Goal: Task Accomplishment & Management: Manage account settings

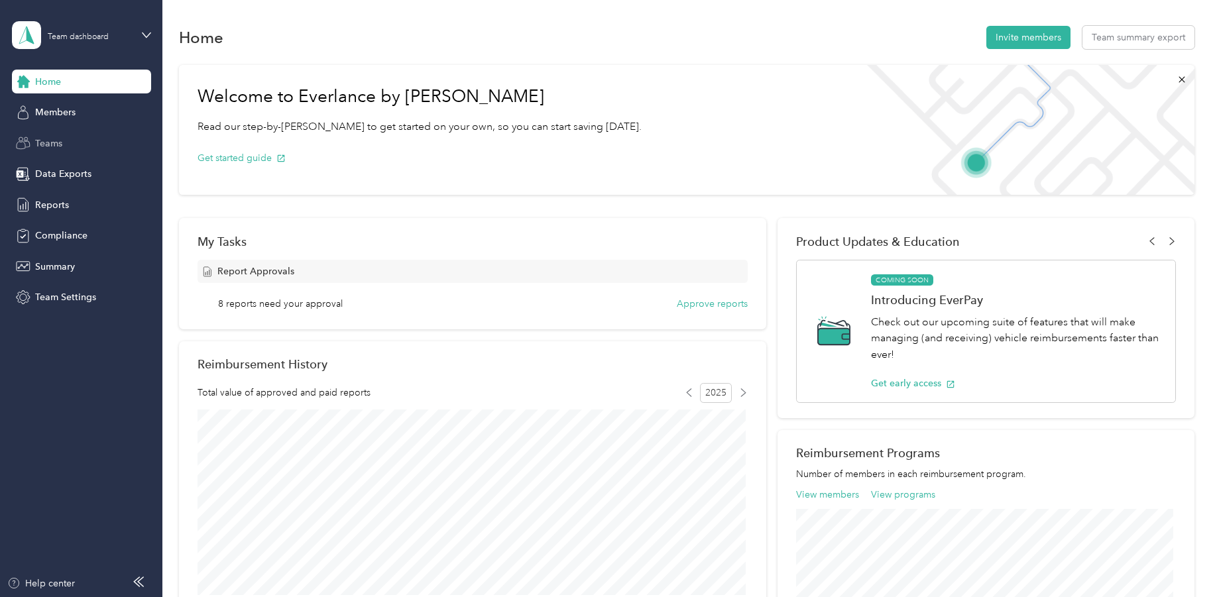
click at [44, 138] on span "Teams" at bounding box center [48, 144] width 27 height 14
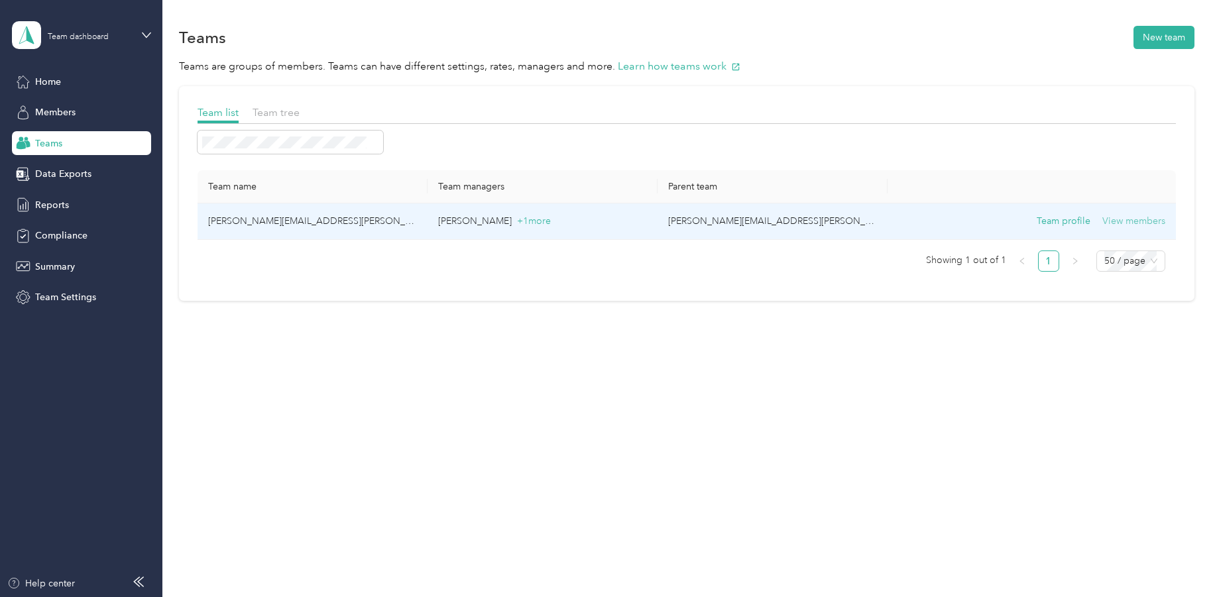
click at [1153, 221] on button "View members" at bounding box center [1133, 221] width 63 height 15
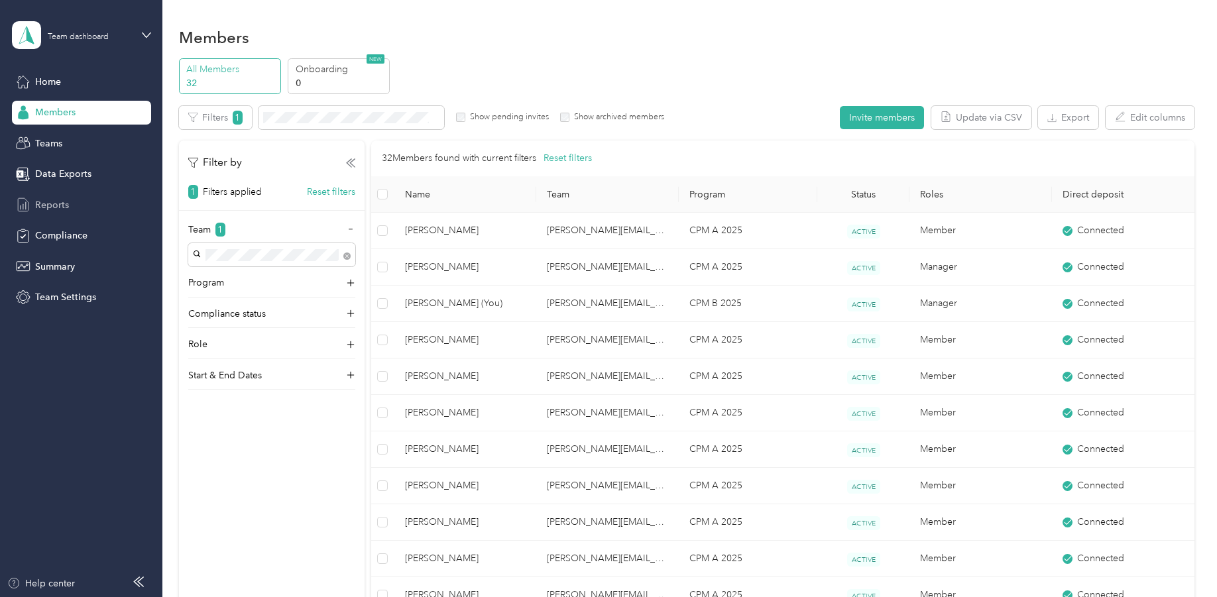
click at [51, 206] on span "Reports" at bounding box center [52, 205] width 34 height 14
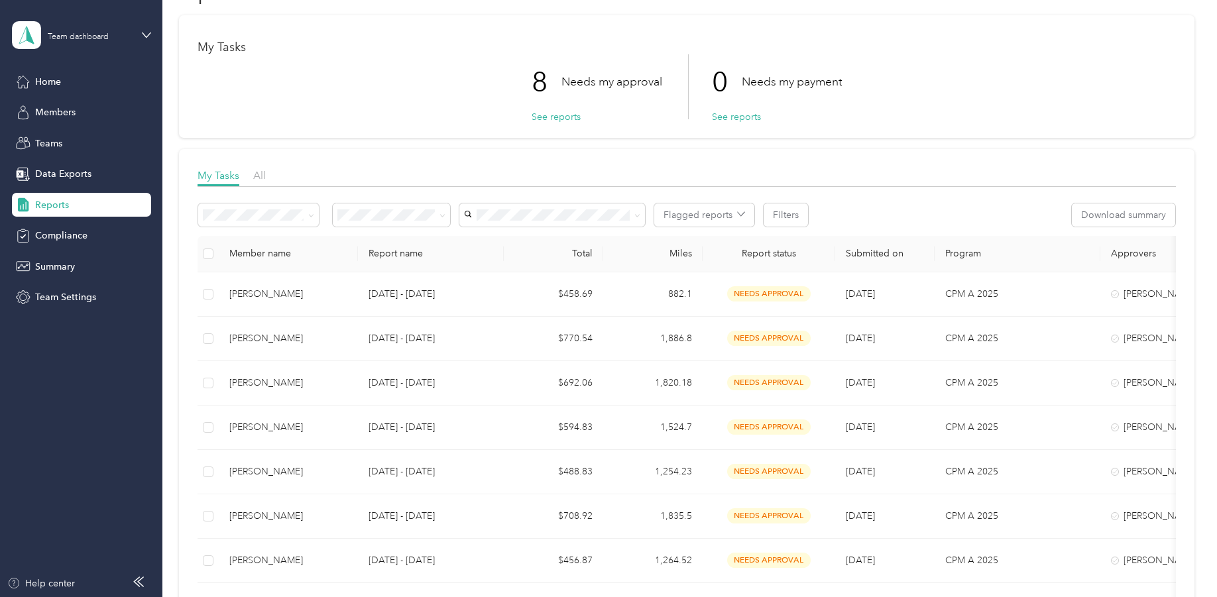
scroll to position [66, 0]
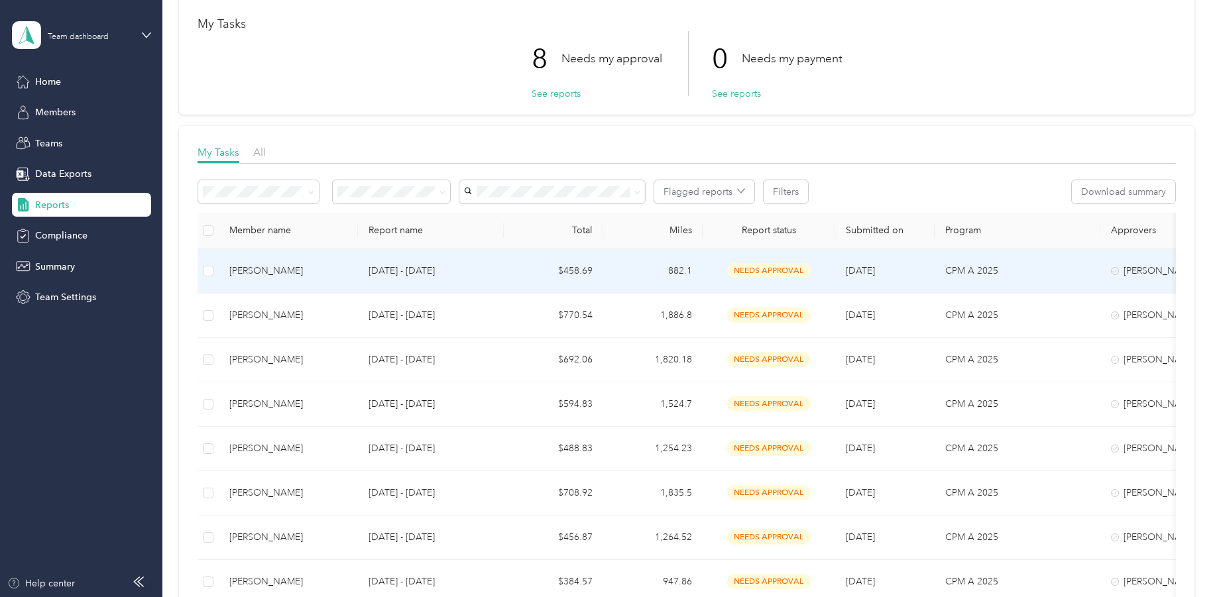
click at [266, 271] on div "[PERSON_NAME]" at bounding box center [288, 271] width 118 height 15
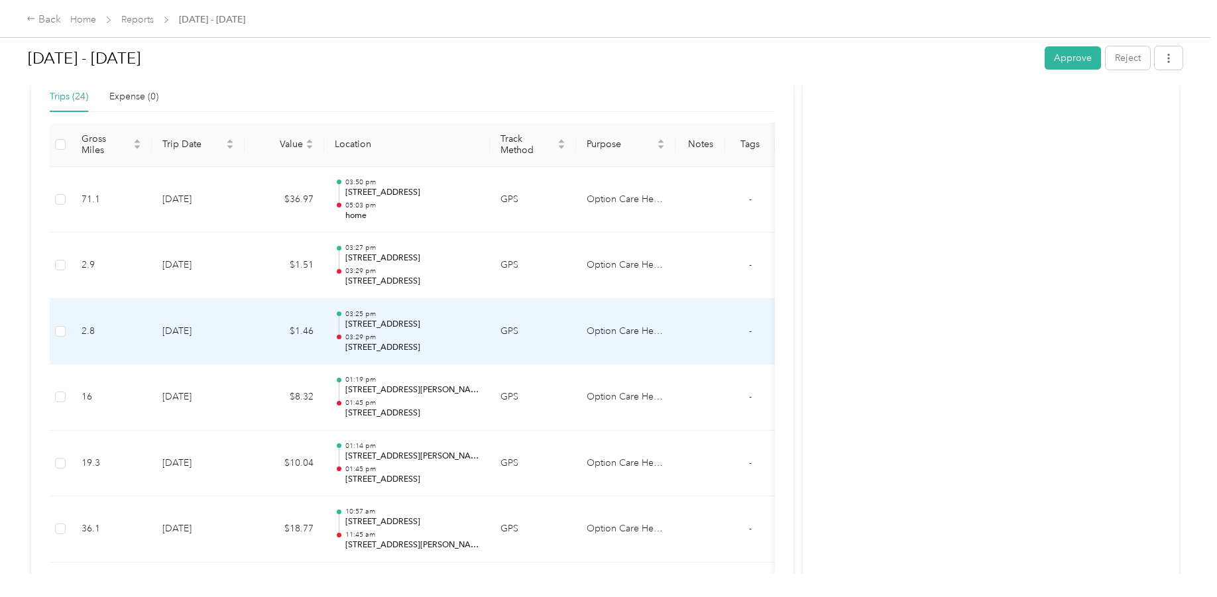
scroll to position [331, 0]
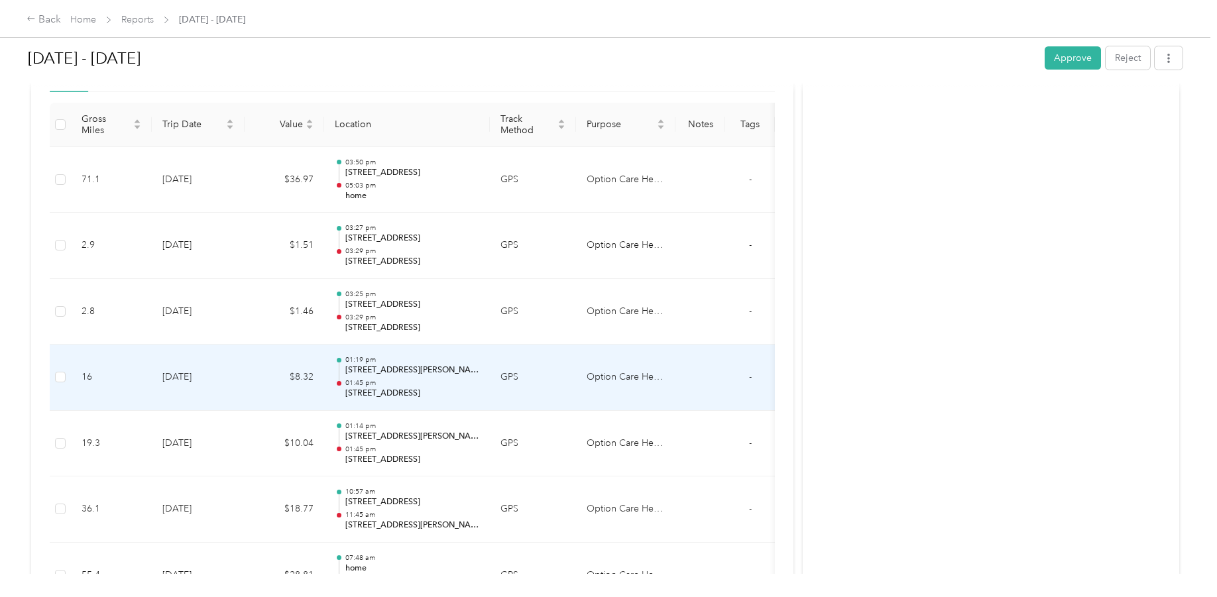
click at [396, 368] on p "[STREET_ADDRESS][PERSON_NAME]" at bounding box center [412, 371] width 134 height 12
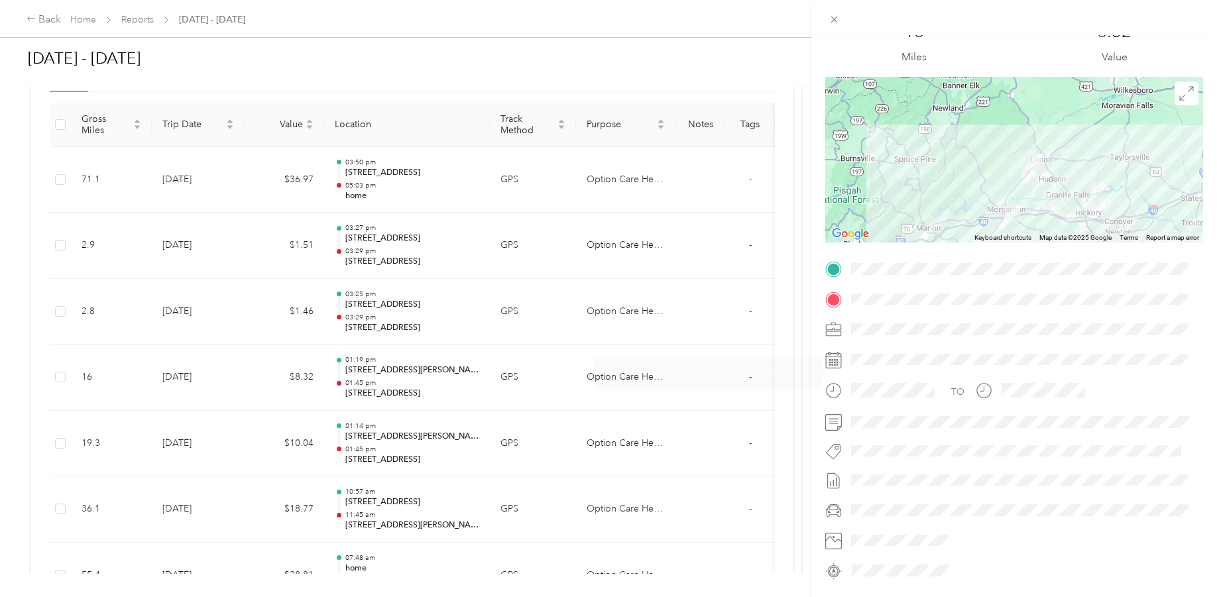
scroll to position [0, 0]
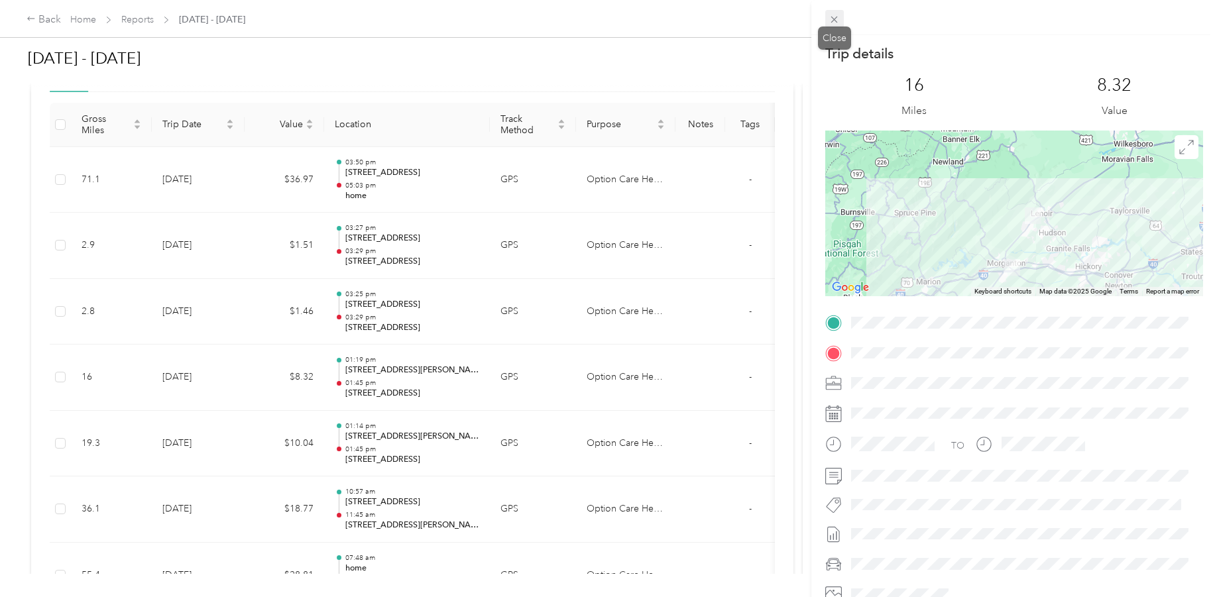
click at [835, 19] on icon at bounding box center [834, 20] width 7 height 7
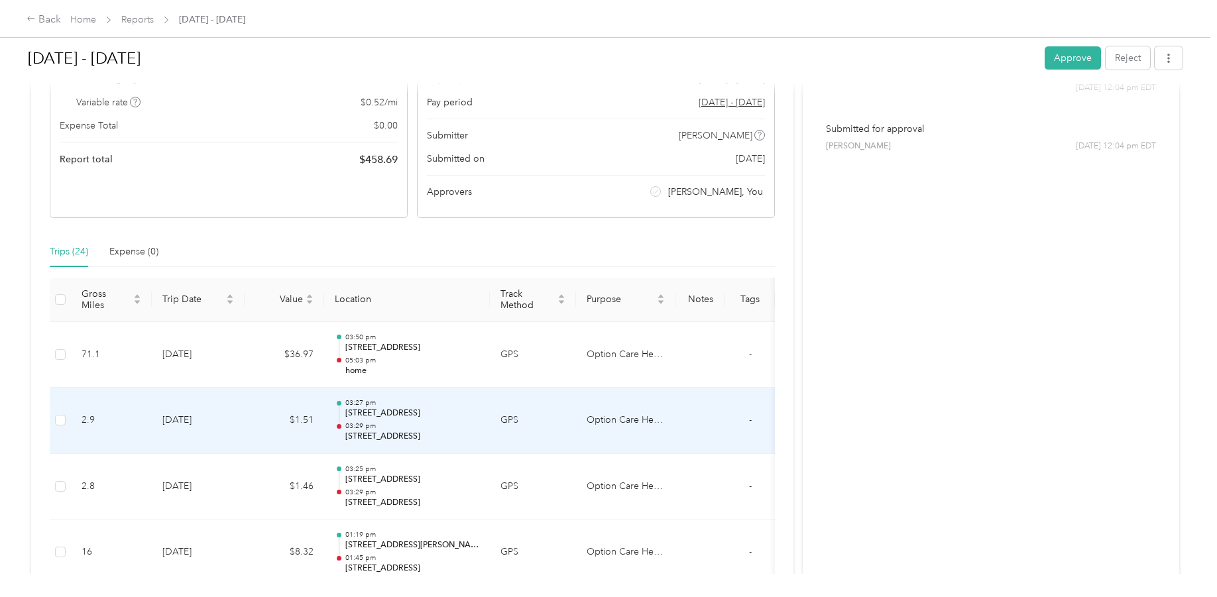
scroll to position [138, 0]
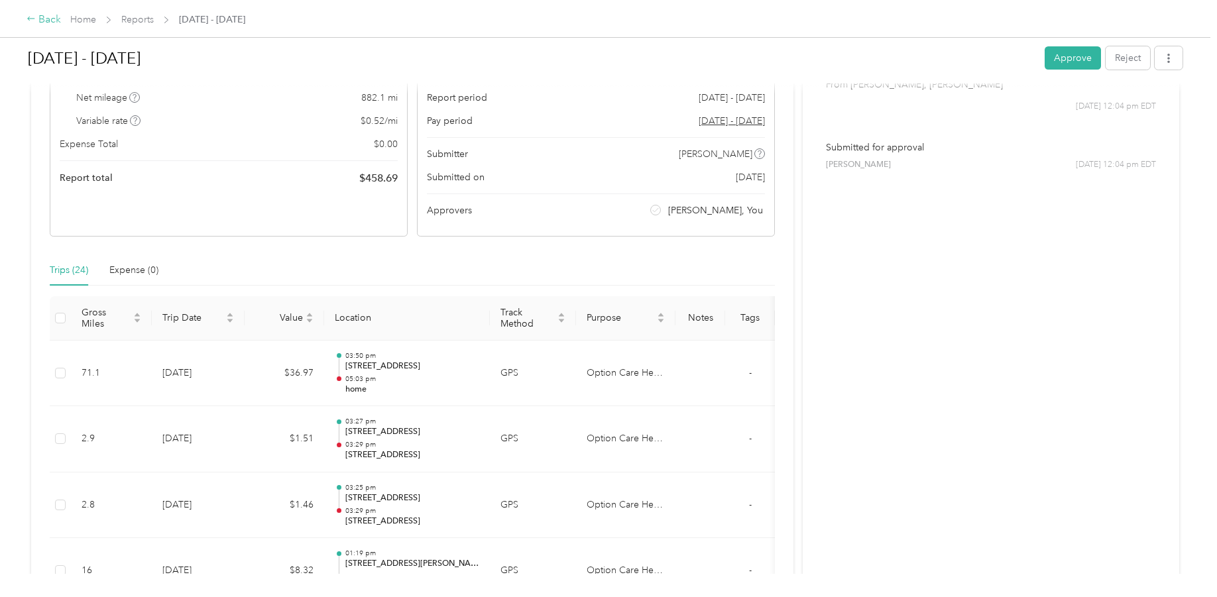
click at [41, 13] on div "Back" at bounding box center [44, 20] width 34 height 16
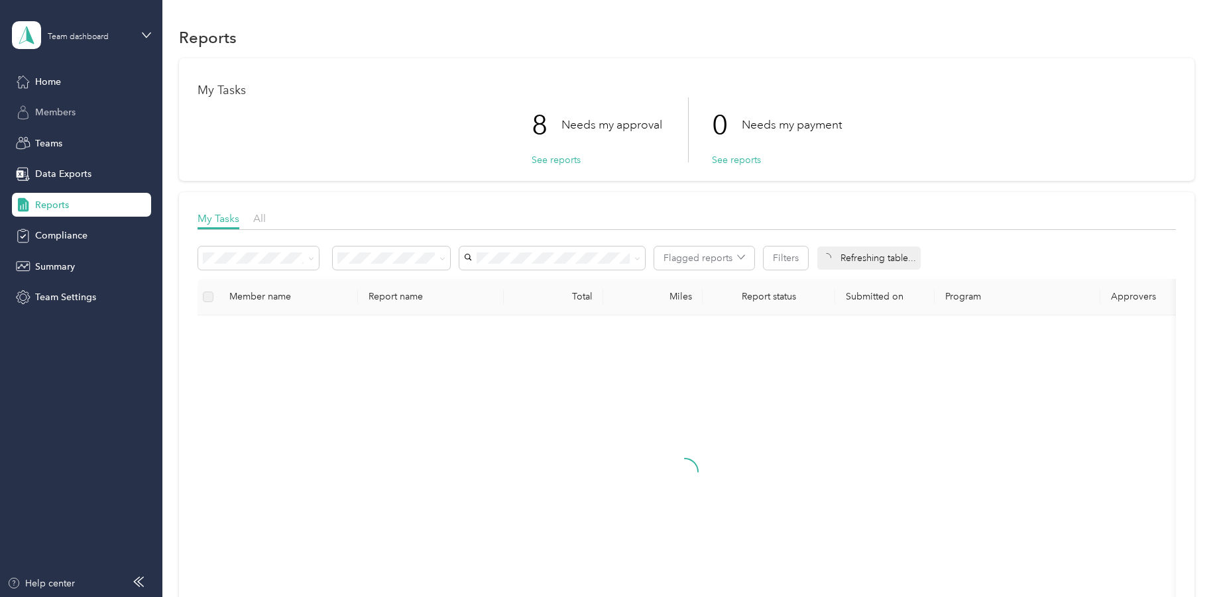
click at [42, 105] on div "Members" at bounding box center [81, 113] width 139 height 24
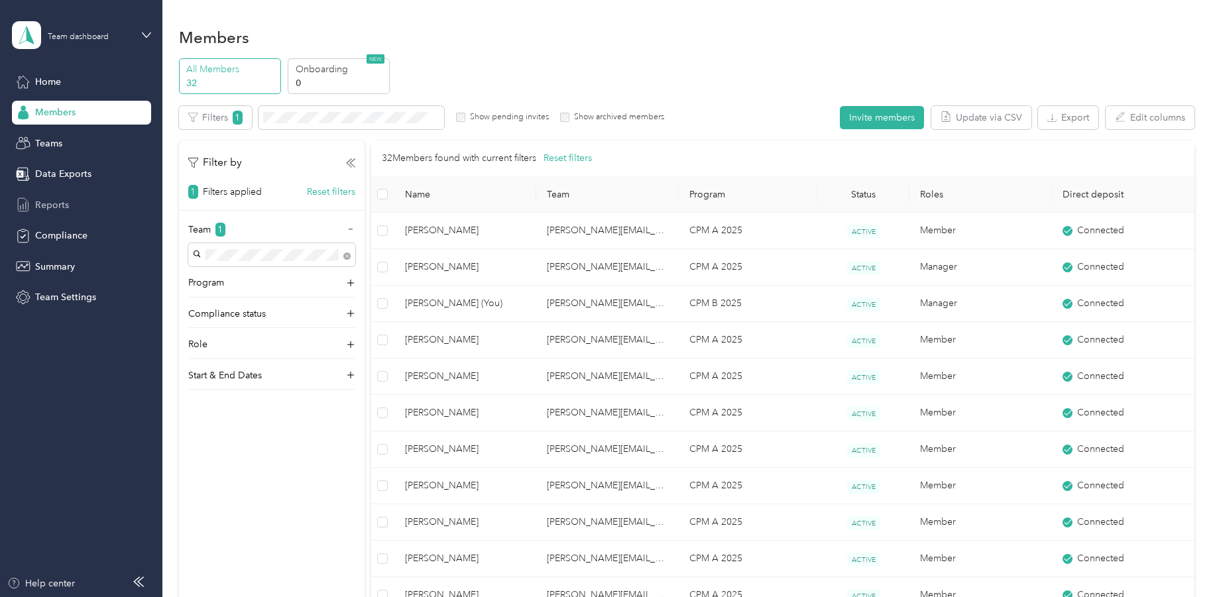
click at [63, 206] on span "Reports" at bounding box center [52, 205] width 34 height 14
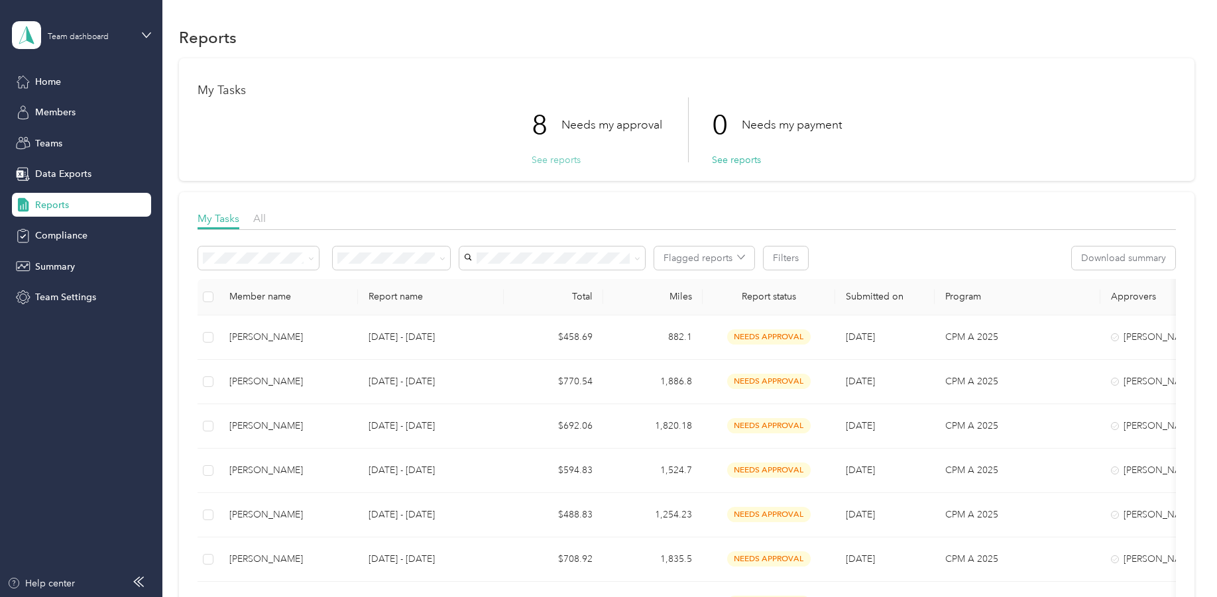
click at [556, 159] on button "See reports" at bounding box center [556, 160] width 49 height 14
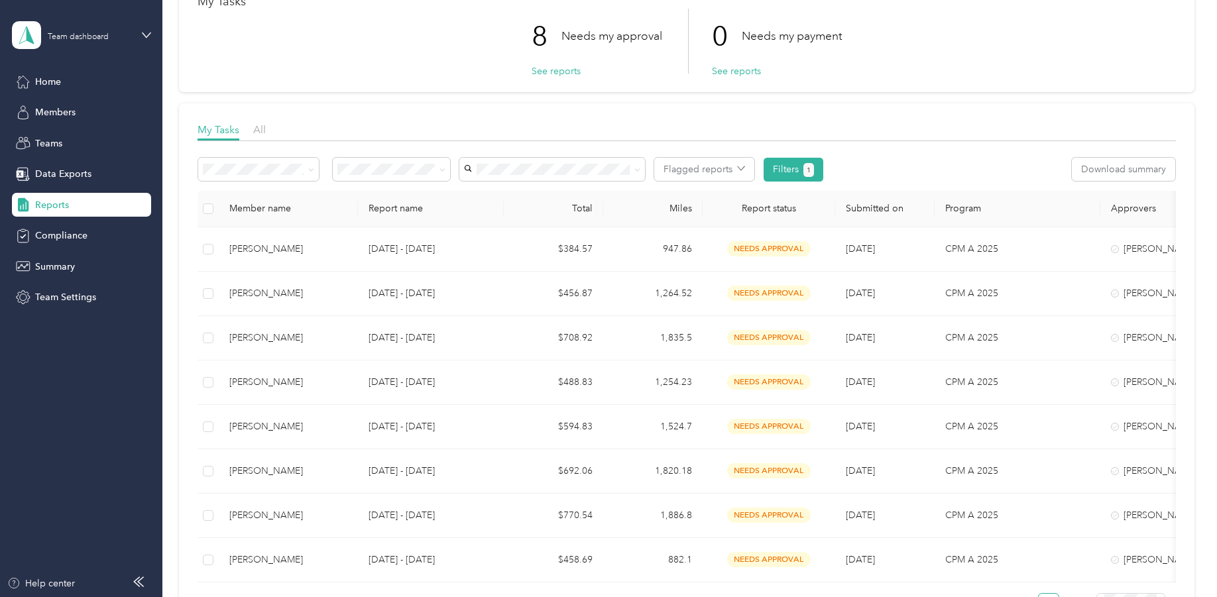
scroll to position [133, 0]
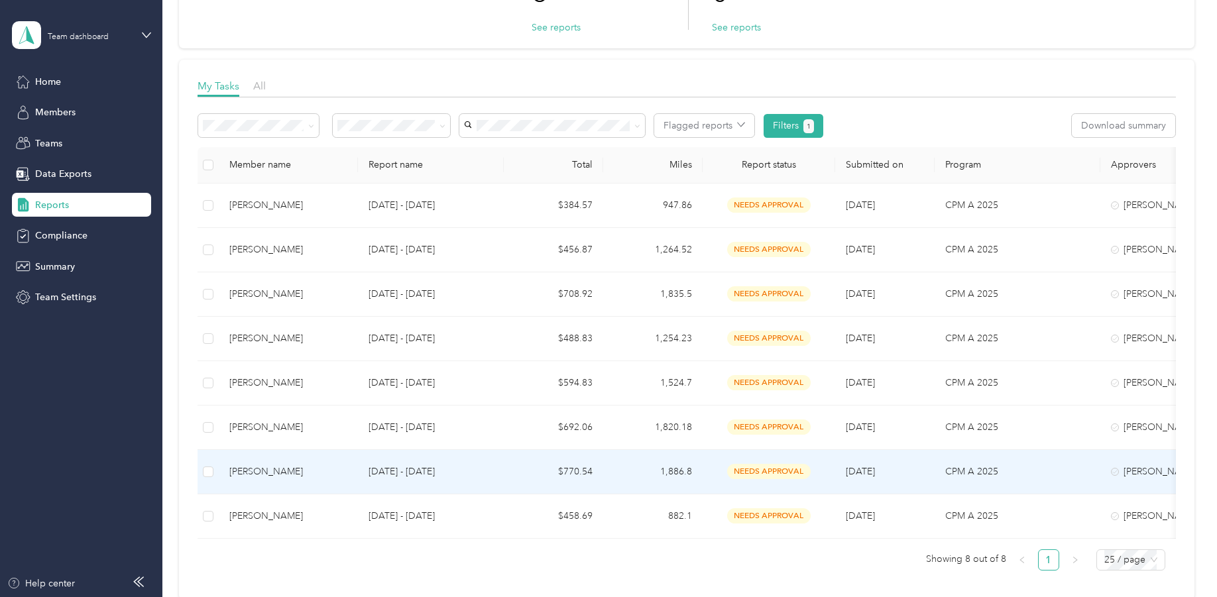
click at [261, 471] on div "[PERSON_NAME]" at bounding box center [288, 472] width 118 height 15
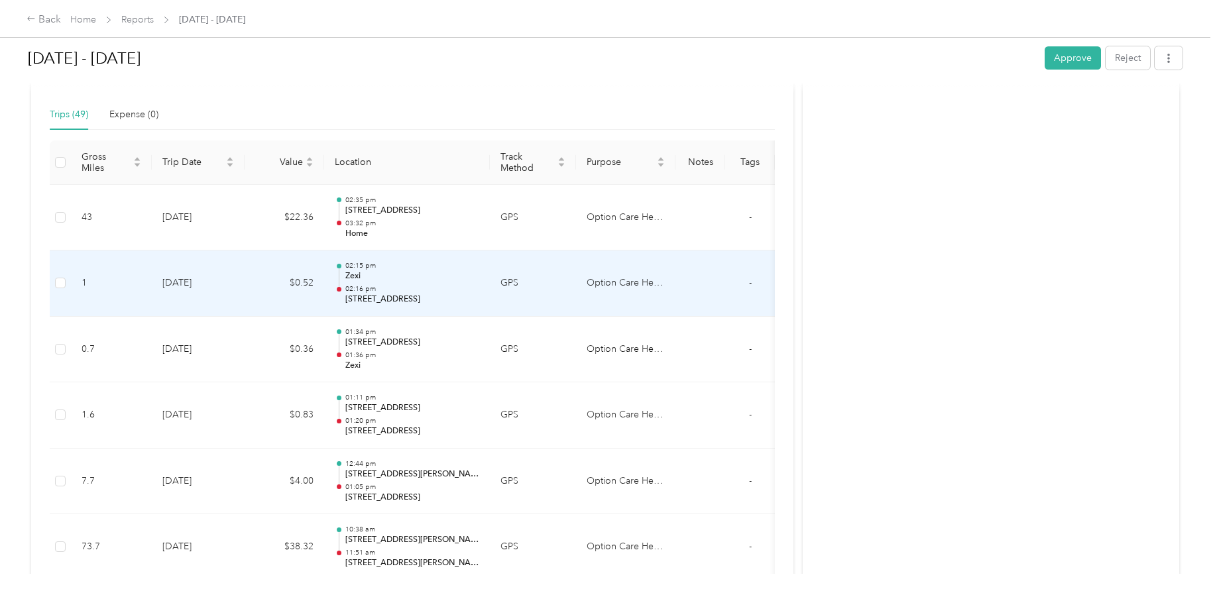
scroll to position [262, 0]
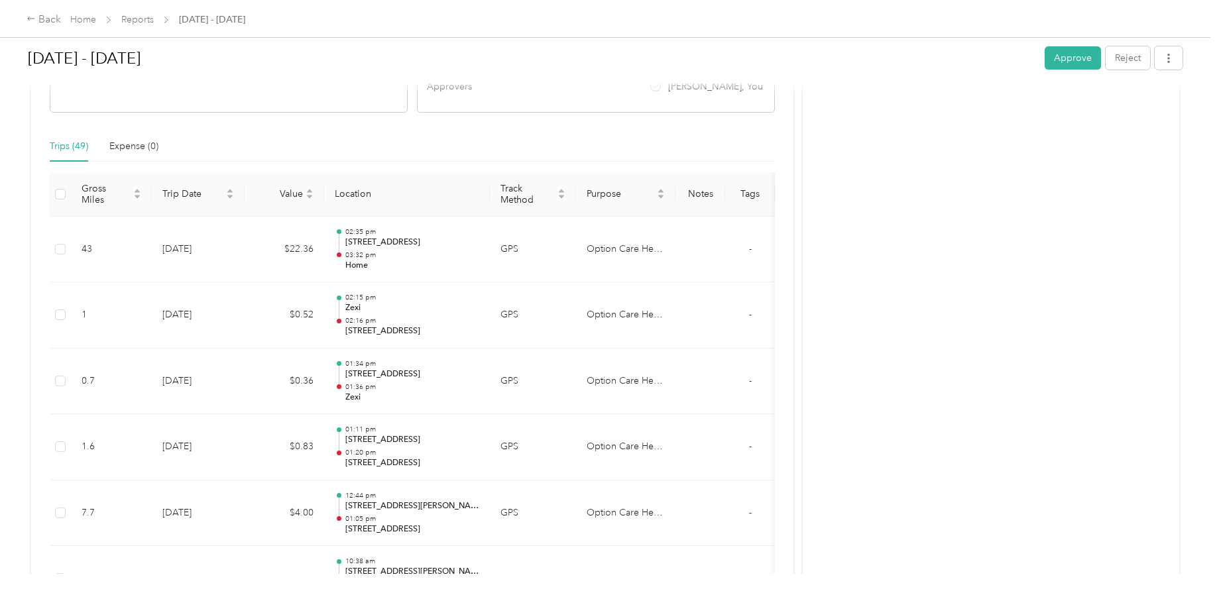
click at [1073, 62] on button "Approve" at bounding box center [1073, 57] width 56 height 23
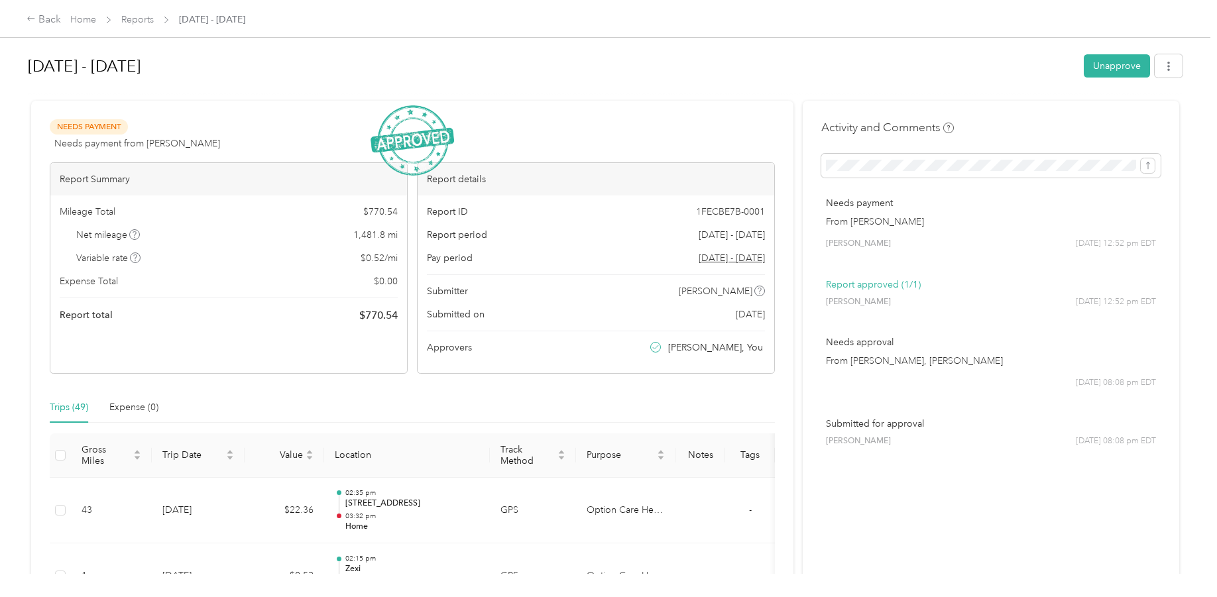
scroll to position [0, 0]
click at [50, 21] on div "Back" at bounding box center [44, 20] width 34 height 16
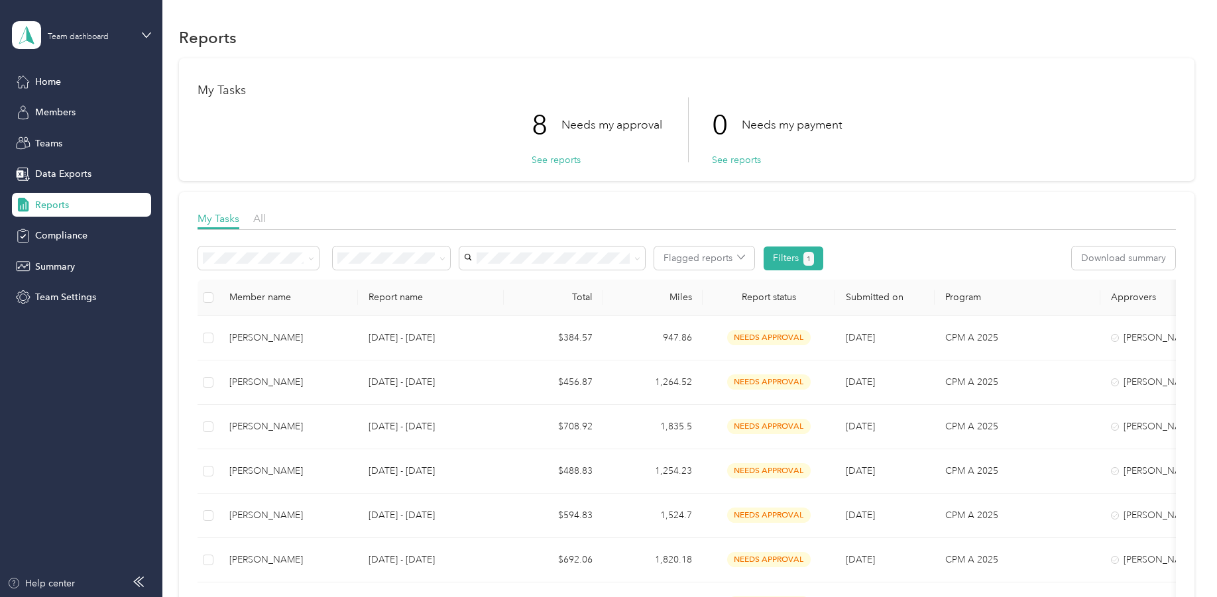
scroll to position [66, 0]
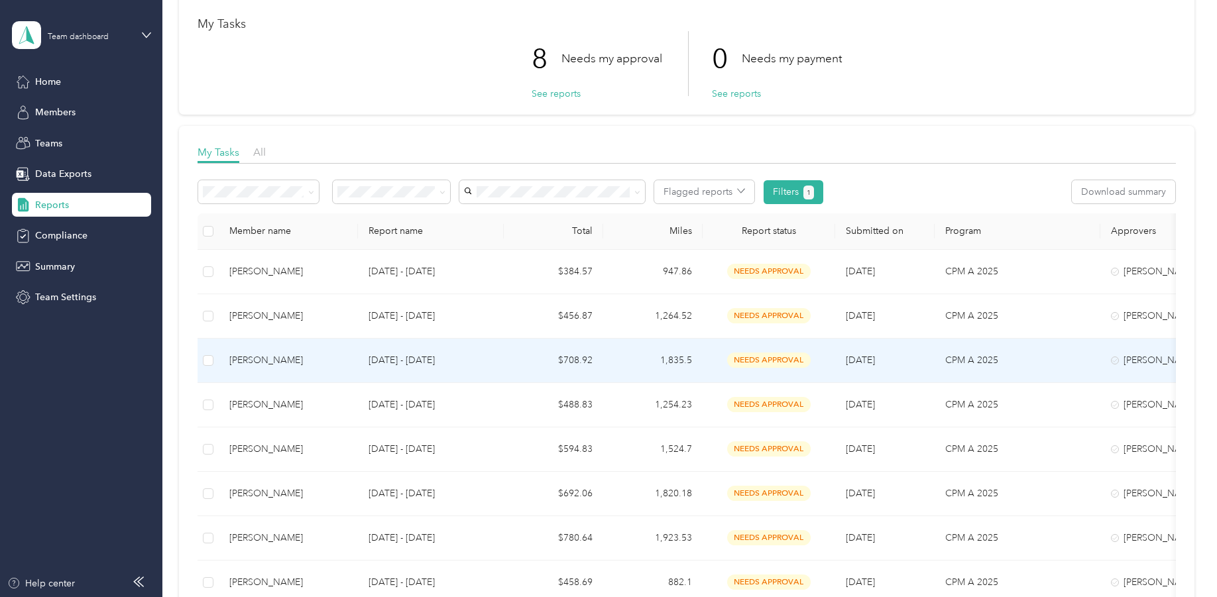
click at [264, 360] on div "[PERSON_NAME]" at bounding box center [288, 360] width 118 height 15
